Goal: Task Accomplishment & Management: Complete application form

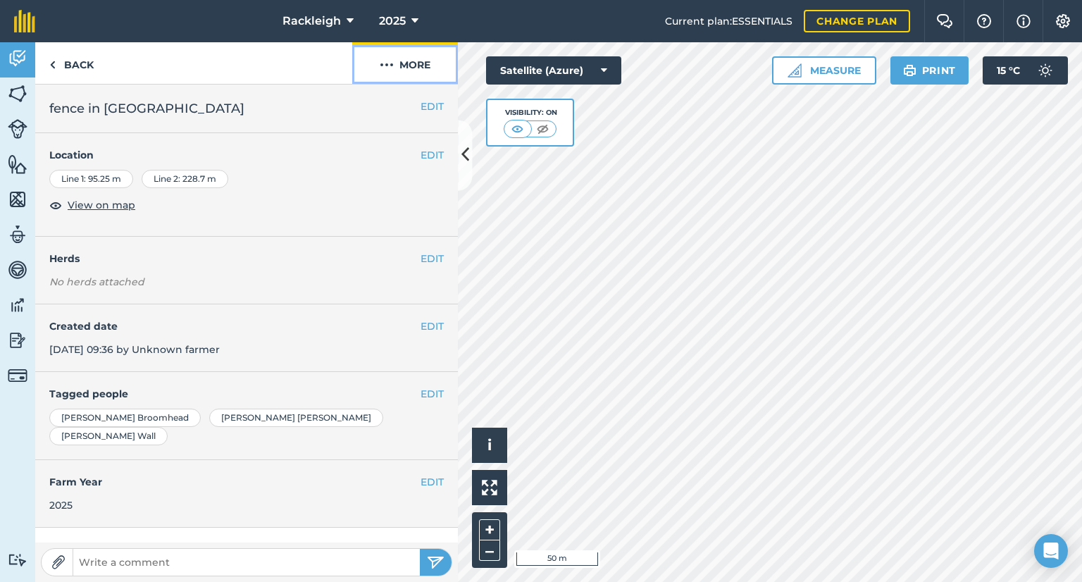
click at [383, 63] on img at bounding box center [387, 64] width 14 height 17
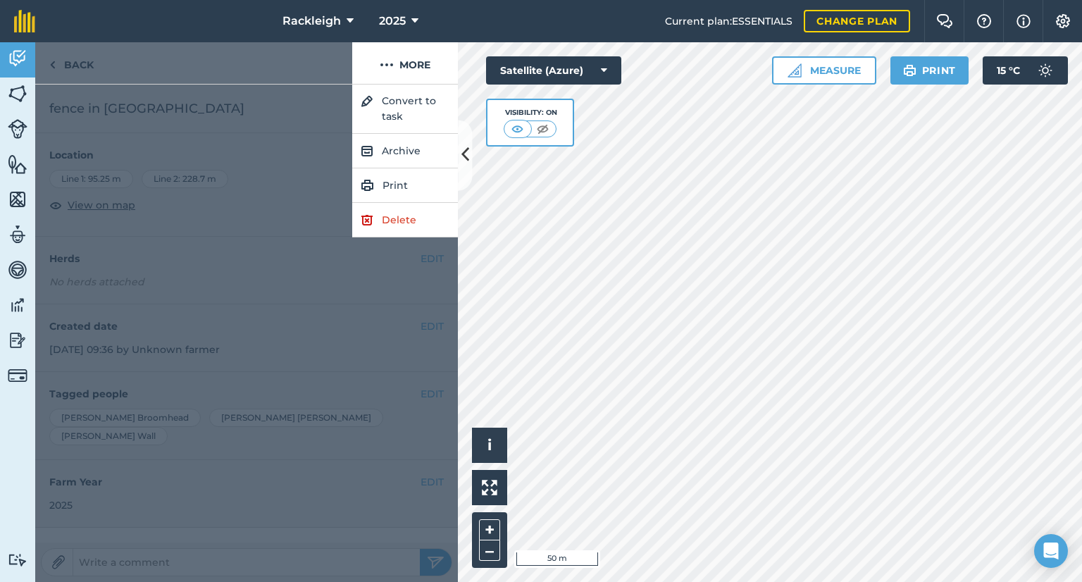
click at [235, 66] on div at bounding box center [193, 63] width 317 height 42
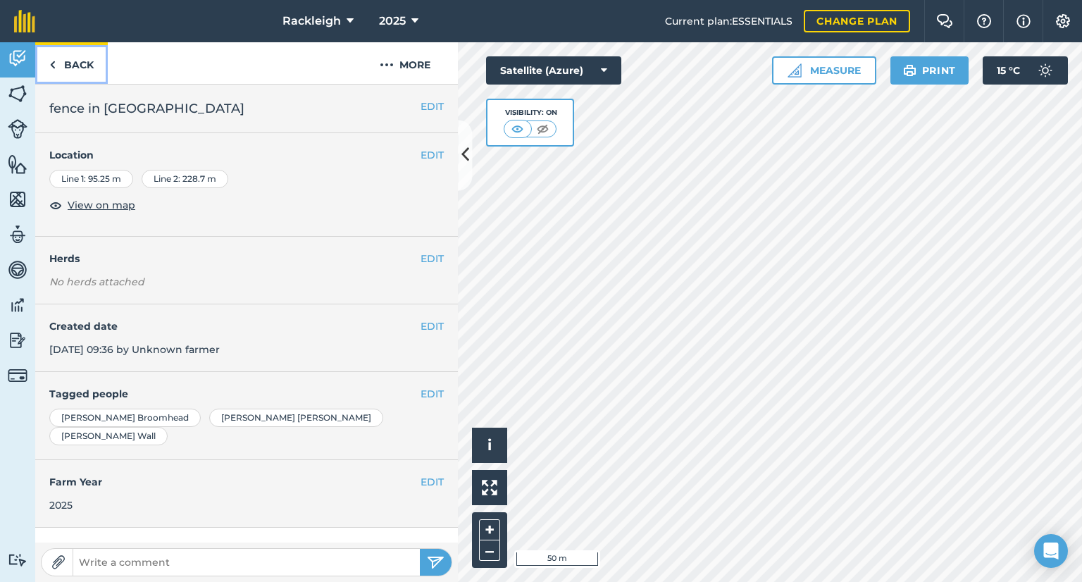
click at [63, 60] on link "Back" at bounding box center [71, 63] width 73 height 42
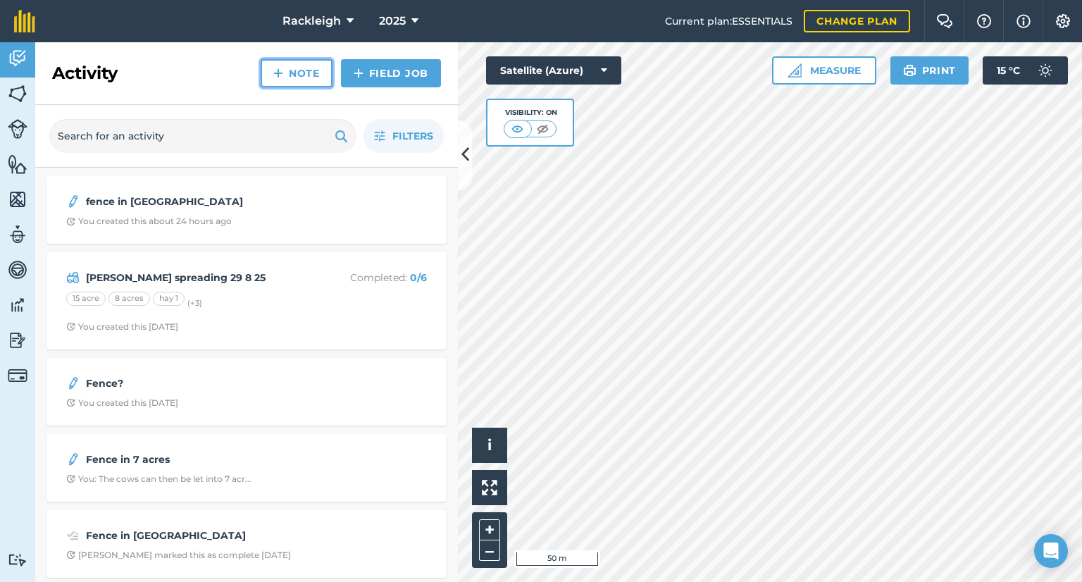
click at [300, 74] on link "Note" at bounding box center [297, 73] width 72 height 28
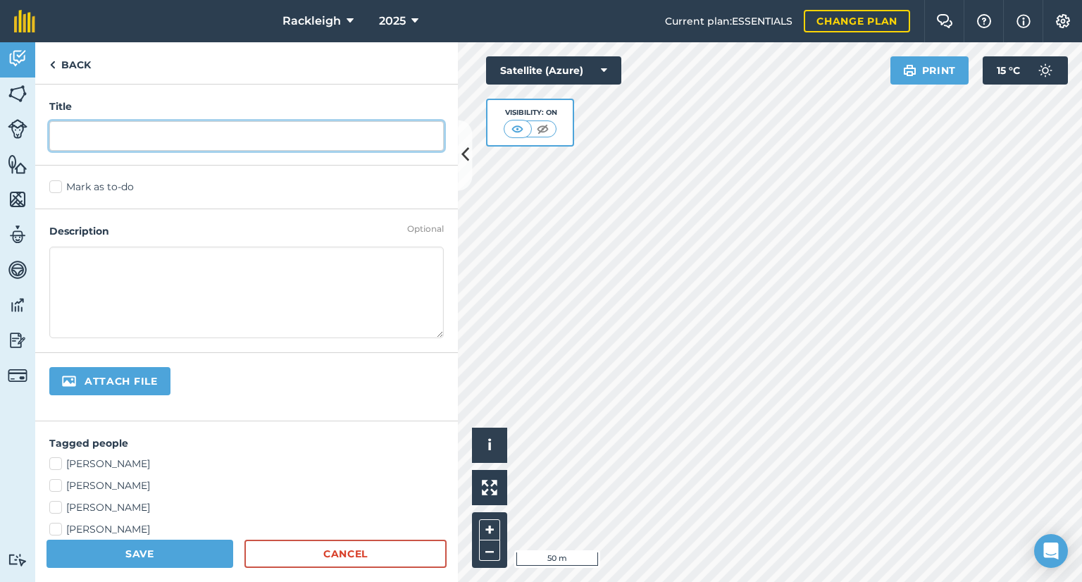
click at [211, 139] on input "text" at bounding box center [246, 136] width 395 height 30
type input "Cows to 1st moor"
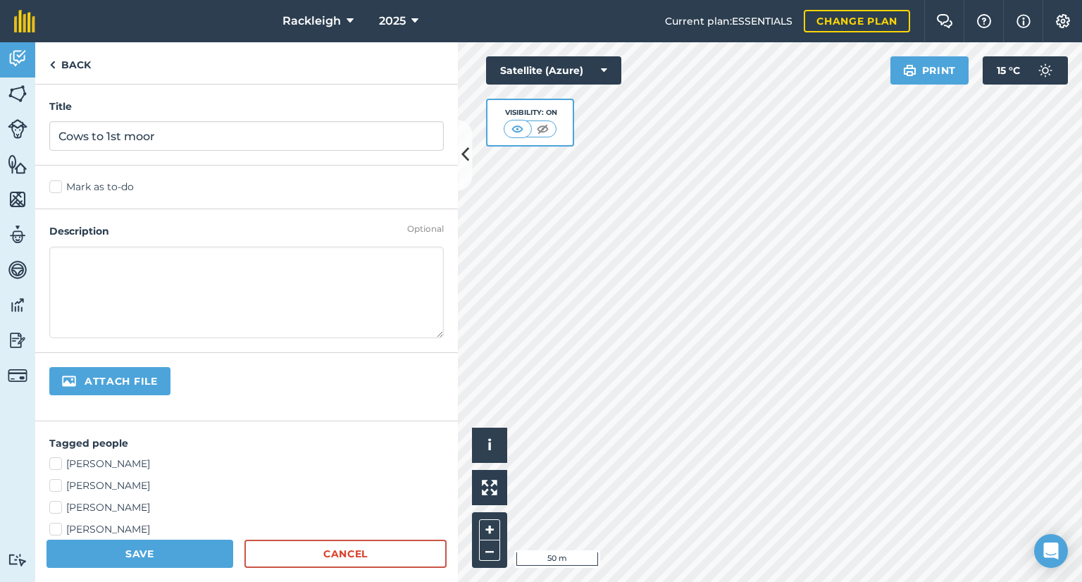
click at [53, 187] on label "Mark as to-do" at bounding box center [246, 187] width 395 height 15
click at [53, 187] on input "Mark as to-do" at bounding box center [53, 184] width 9 height 9
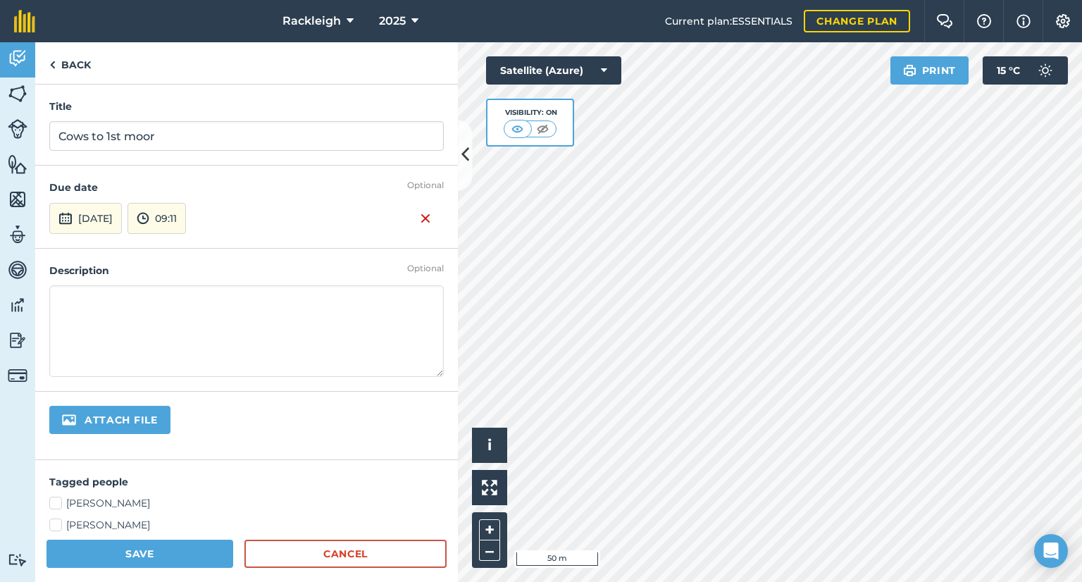
click at [92, 297] on textarea at bounding box center [246, 331] width 395 height 92
type textarea "Please put up a fence across Ten Acres and check the fence in the [GEOGRAPHIC_D…"
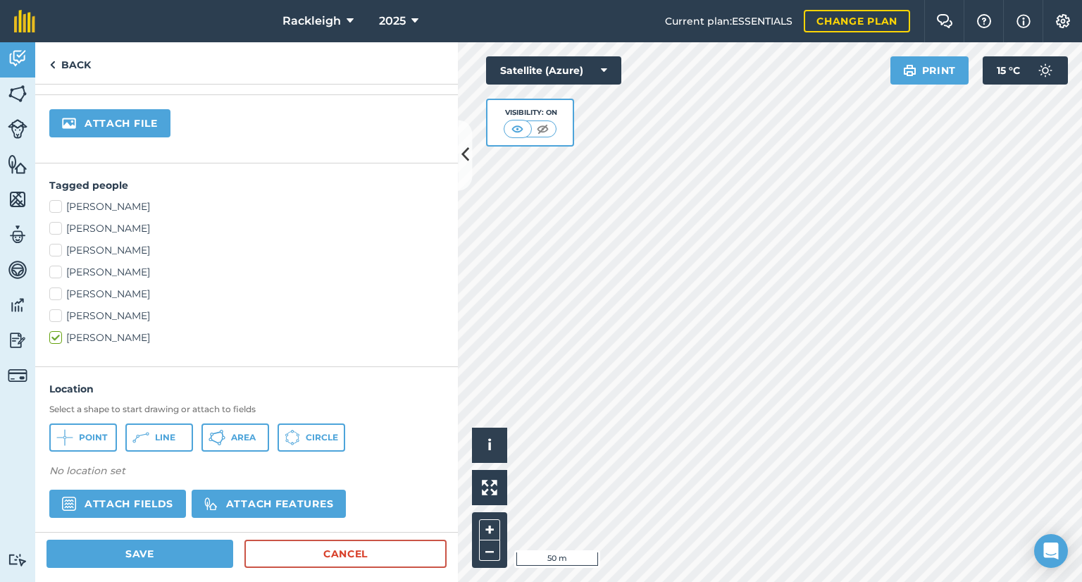
scroll to position [282, 0]
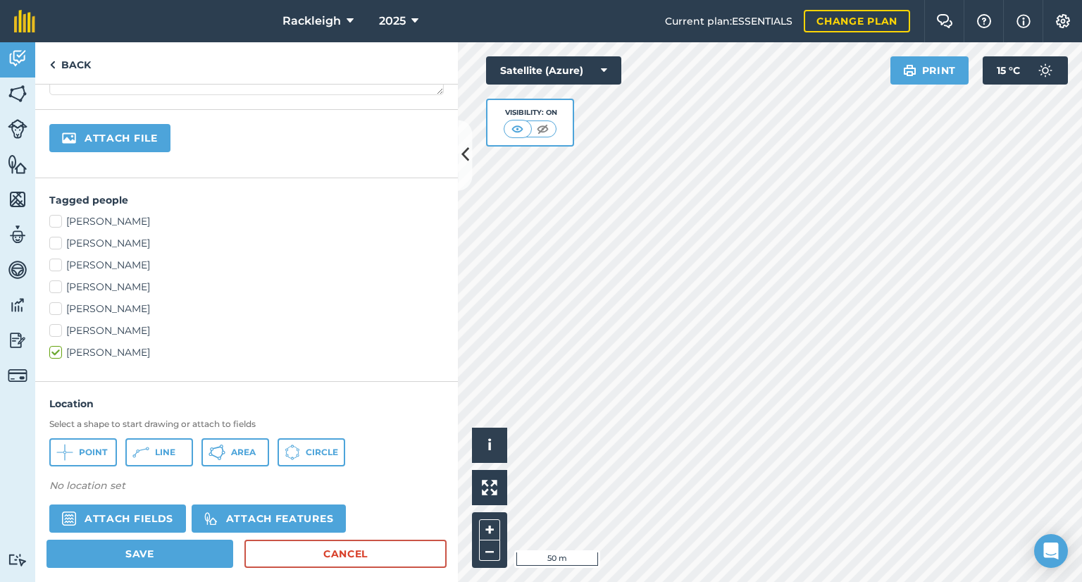
click at [56, 223] on label "[PERSON_NAME]" at bounding box center [246, 221] width 395 height 15
click at [56, 223] on input "[PERSON_NAME]" at bounding box center [53, 218] width 9 height 9
checkbox input "true"
click at [57, 308] on label "[PERSON_NAME]" at bounding box center [246, 309] width 395 height 15
click at [57, 308] on input "[PERSON_NAME]" at bounding box center [53, 306] width 9 height 9
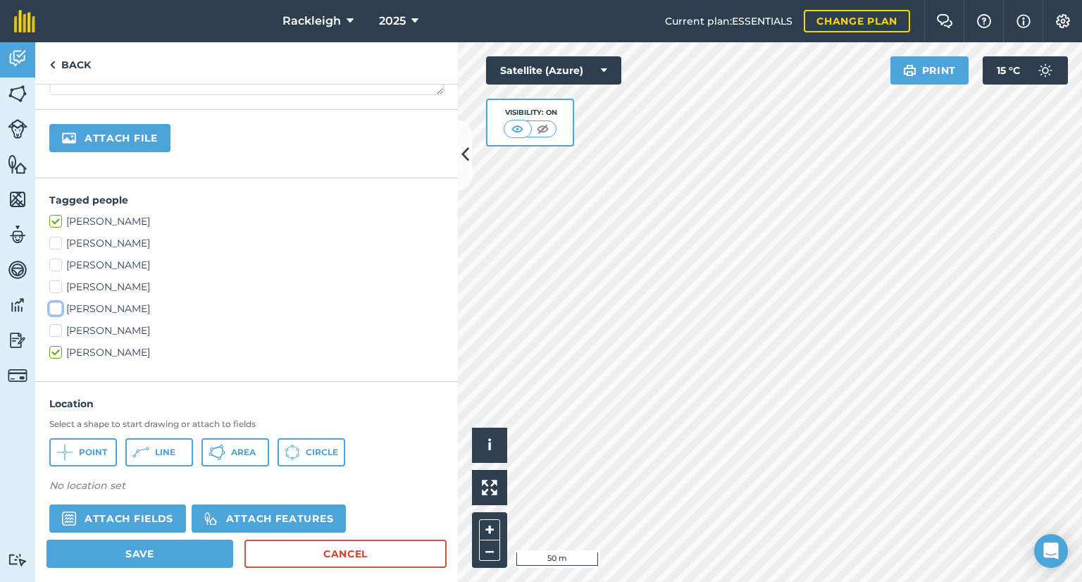
checkbox input "true"
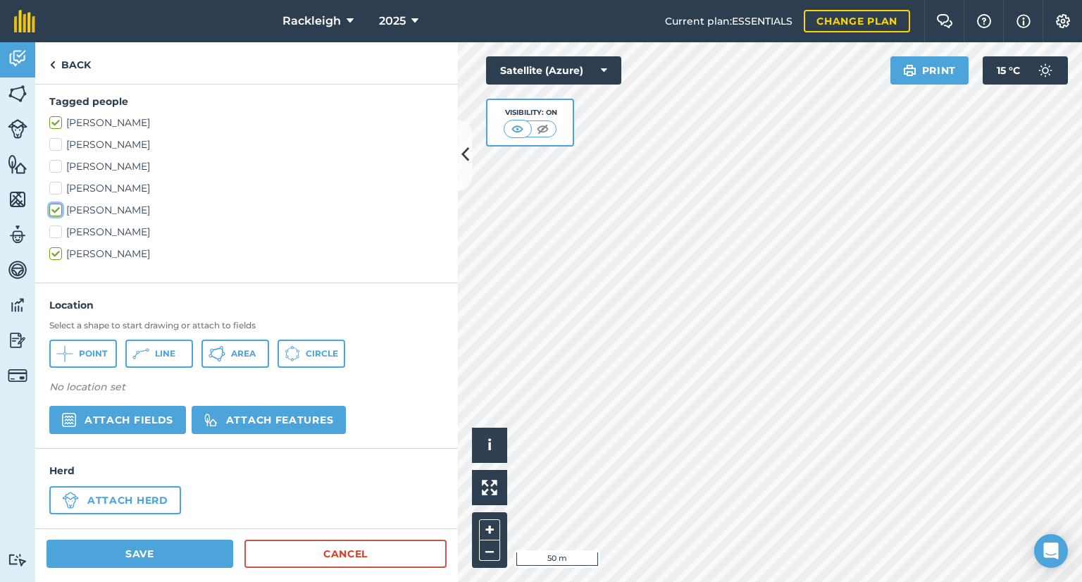
scroll to position [381, 0]
click at [147, 347] on icon at bounding box center [147, 348] width 3 height 3
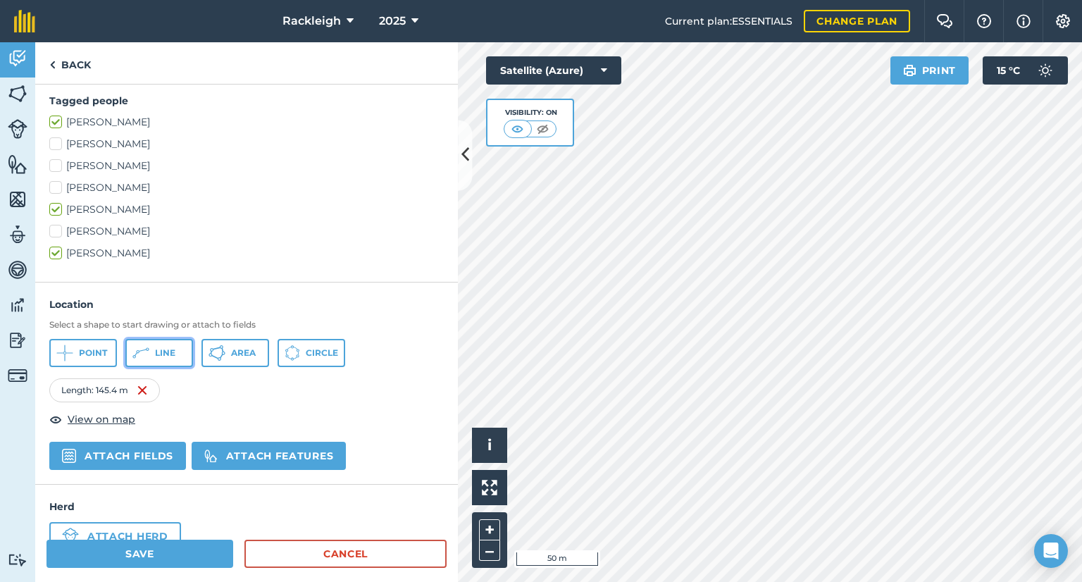
click at [152, 357] on button "Line" at bounding box center [159, 353] width 68 height 28
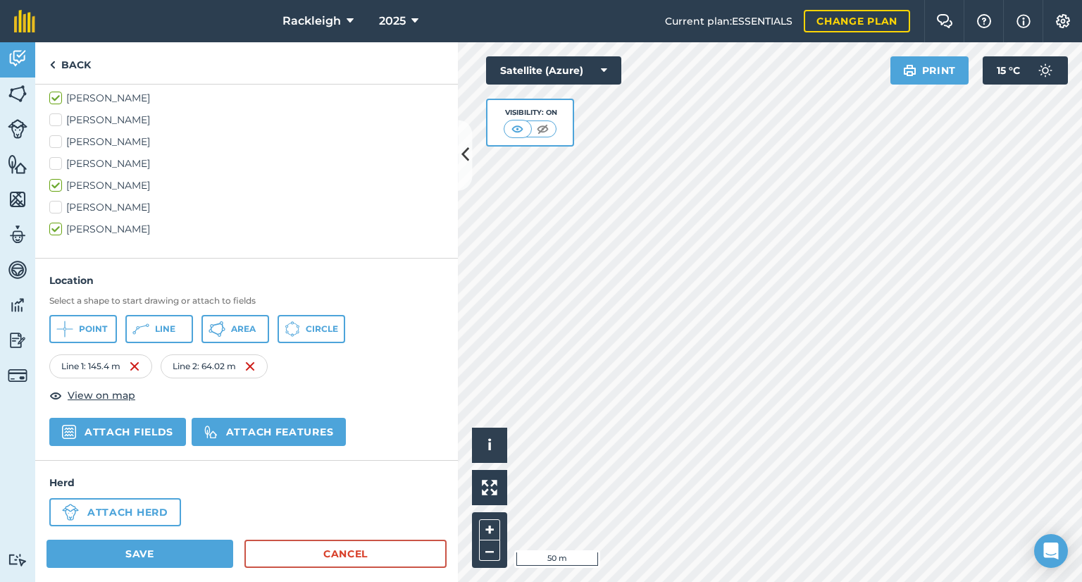
scroll to position [417, 0]
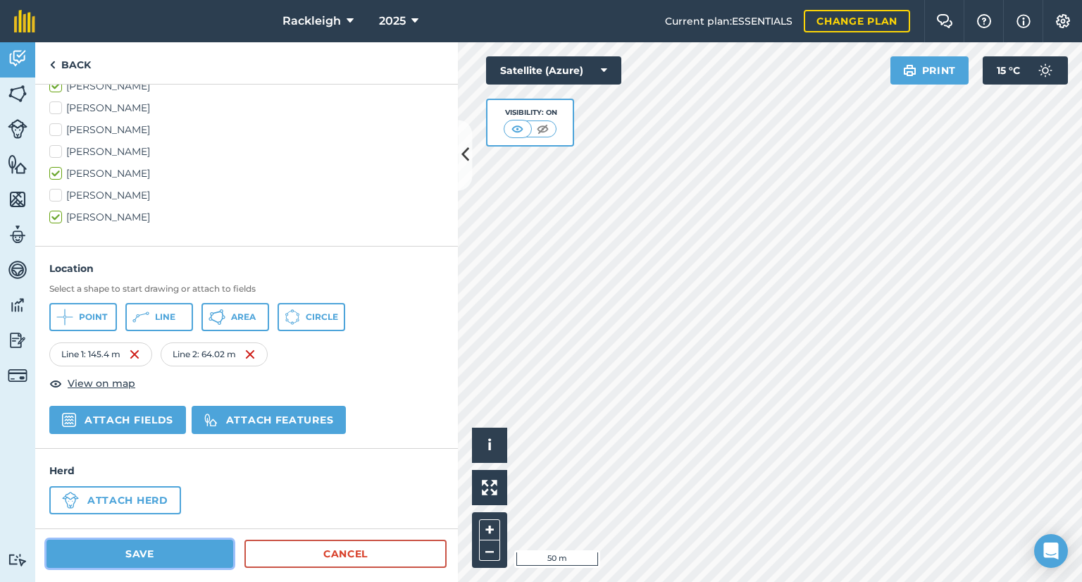
click at [161, 555] on button "Save" at bounding box center [140, 554] width 187 height 28
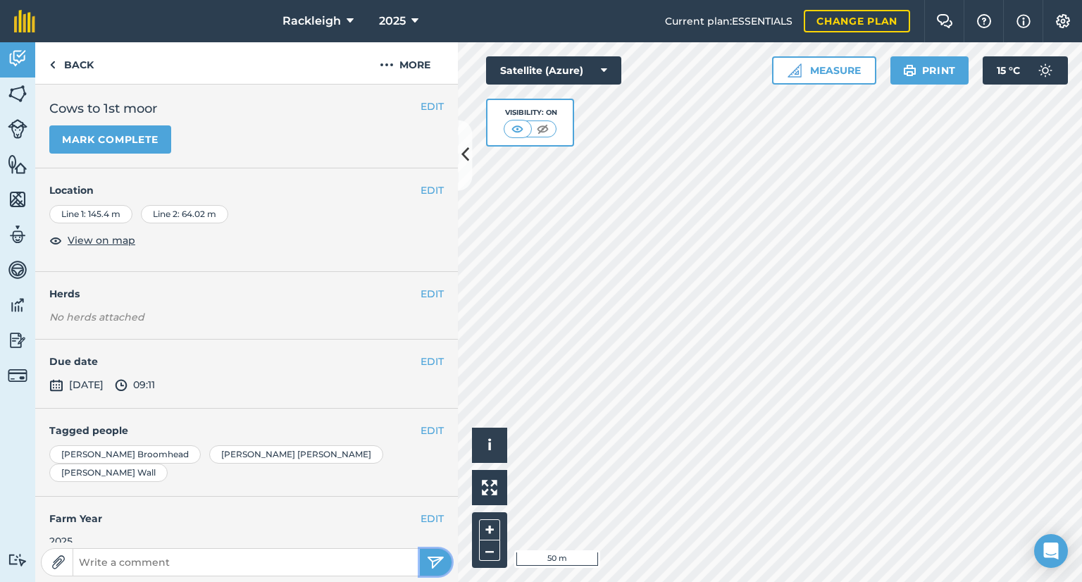
click at [430, 557] on img "submit" at bounding box center [436, 562] width 18 height 17
click at [433, 556] on img "submit" at bounding box center [436, 562] width 18 height 17
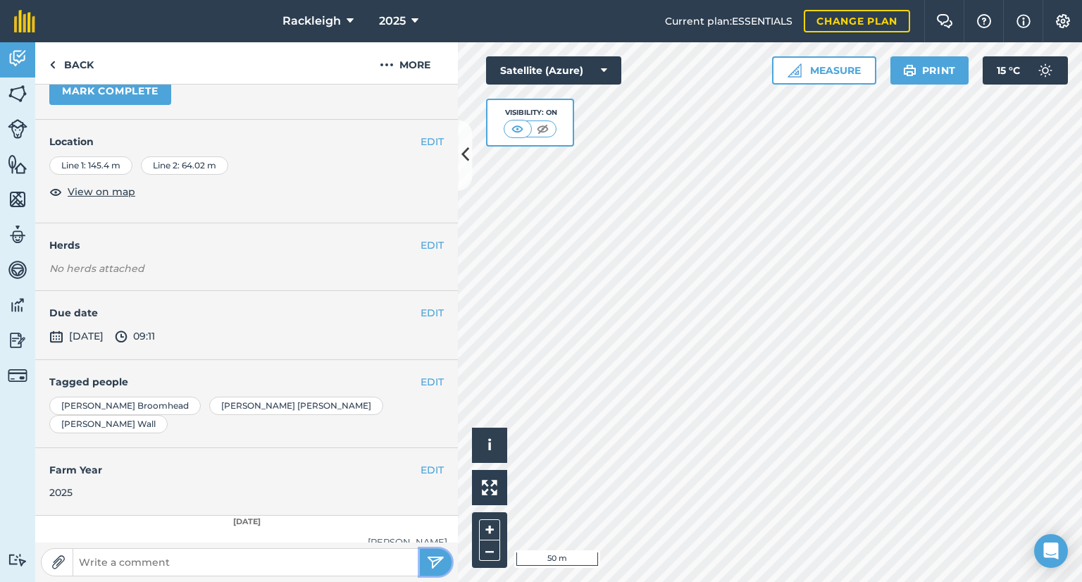
scroll to position [101, 0]
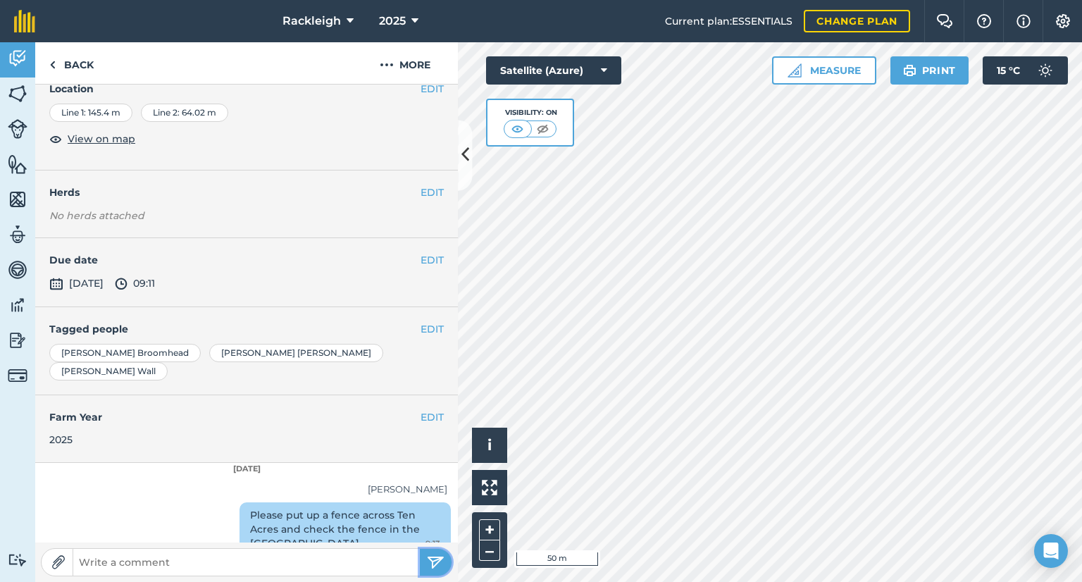
click at [432, 564] on img "submit" at bounding box center [436, 562] width 18 height 17
